Goal: Browse casually

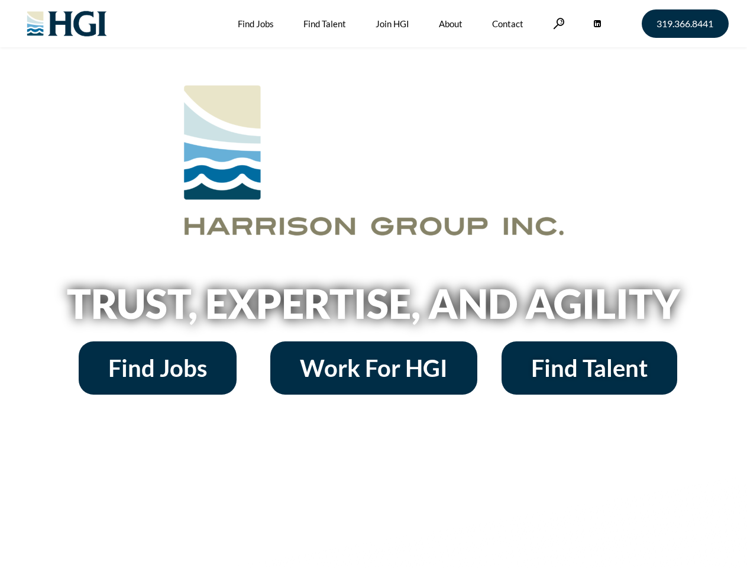
click at [373, 284] on h2 "Trust, Expertise, and Agility" at bounding box center [374, 303] width 674 height 40
click at [557, 23] on link at bounding box center [559, 23] width 12 height 11
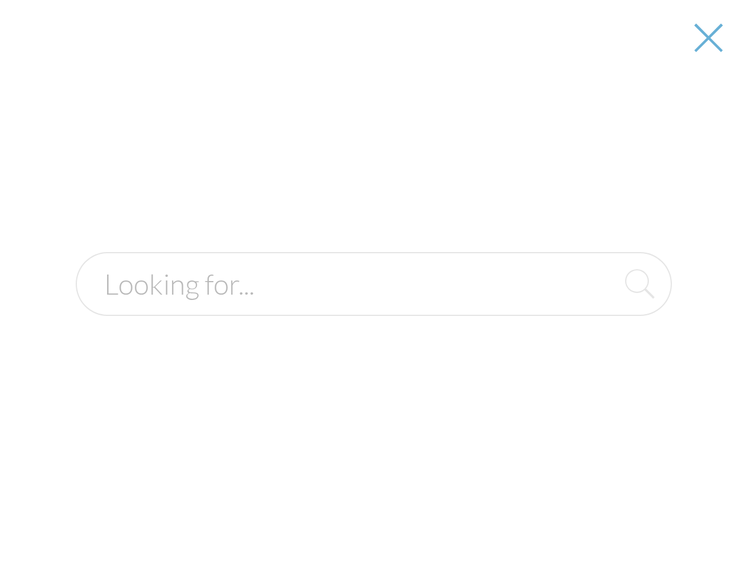
click at [373, 307] on h2 "Trust, Expertise, and Agility" at bounding box center [374, 303] width 674 height 40
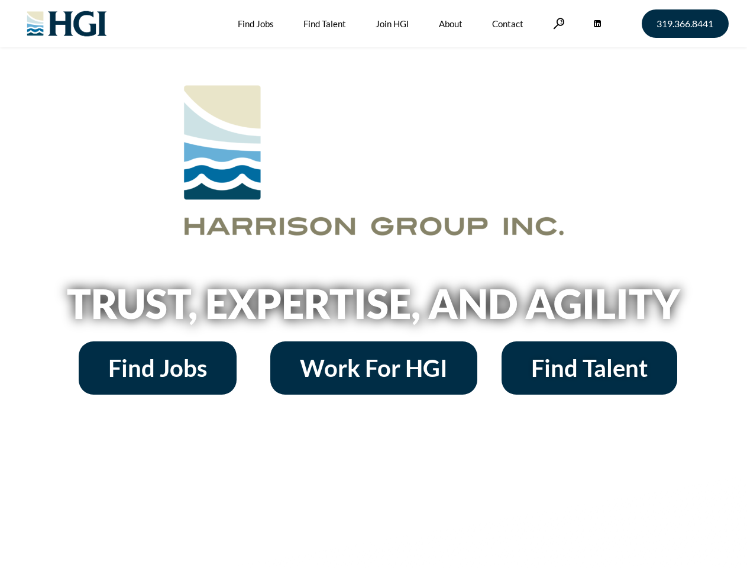
click at [373, 284] on h2 "Trust, Expertise, and Agility" at bounding box center [374, 303] width 674 height 40
click at [557, 23] on link at bounding box center [559, 23] width 12 height 11
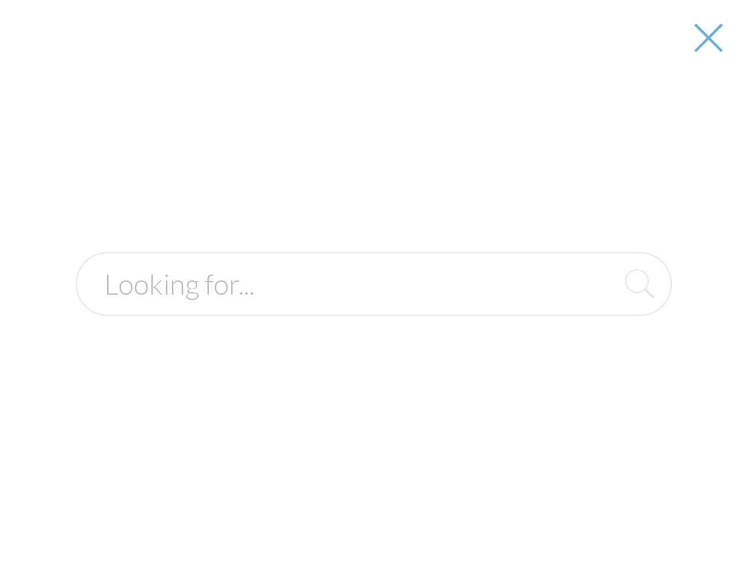
click at [373, 307] on div at bounding box center [373, 284] width 745 height 568
